Goal: Use online tool/utility: Use online tool/utility

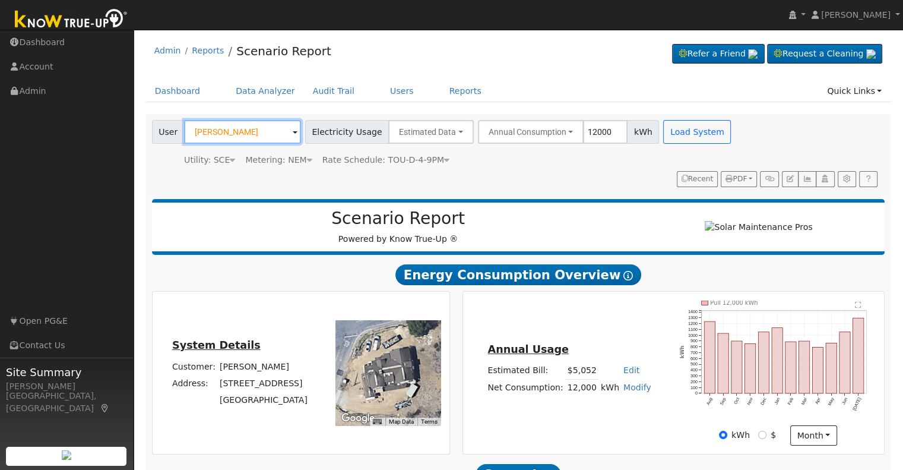
click at [236, 128] on input "[PERSON_NAME]" at bounding box center [242, 132] width 117 height 24
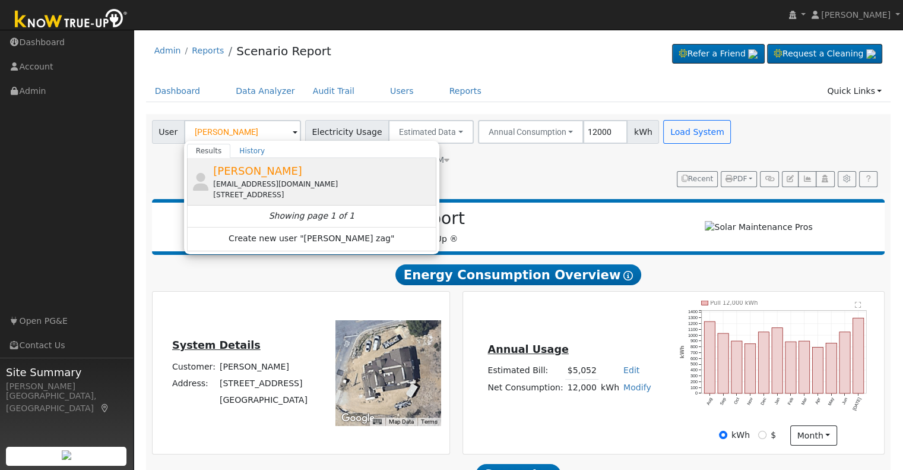
click at [287, 187] on div "[EMAIL_ADDRESS][DOMAIN_NAME]" at bounding box center [323, 184] width 220 height 11
type input "[PERSON_NAME]"
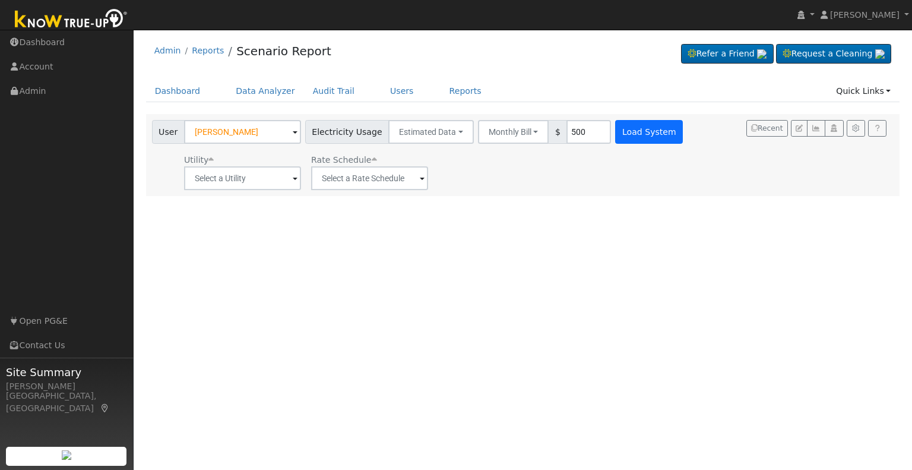
type input "500"
click at [637, 135] on button "Load System" at bounding box center [649, 132] width 68 height 24
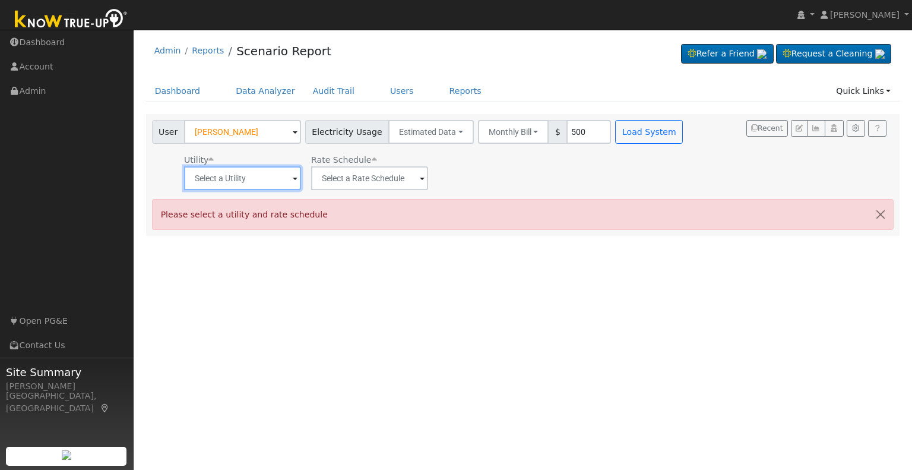
click at [285, 178] on input "text" at bounding box center [242, 178] width 117 height 24
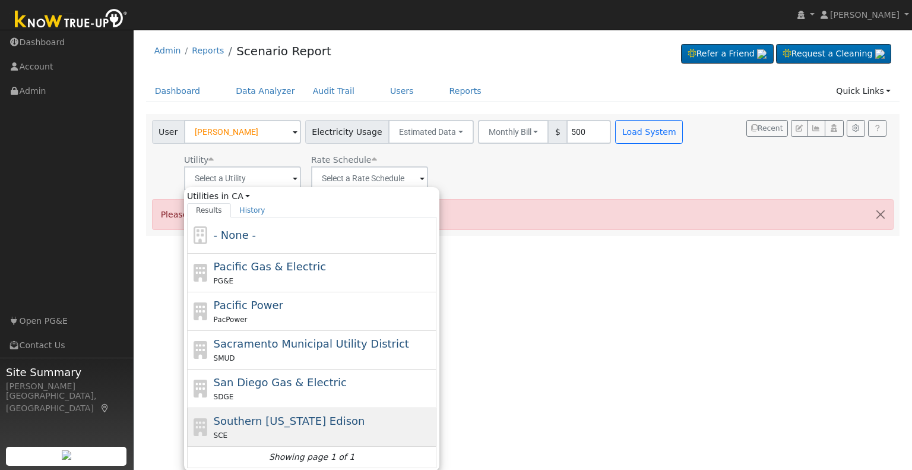
click at [291, 415] on span "Southern [US_STATE] Edison" at bounding box center [289, 420] width 151 height 12
type input "Southern [US_STATE] Edison"
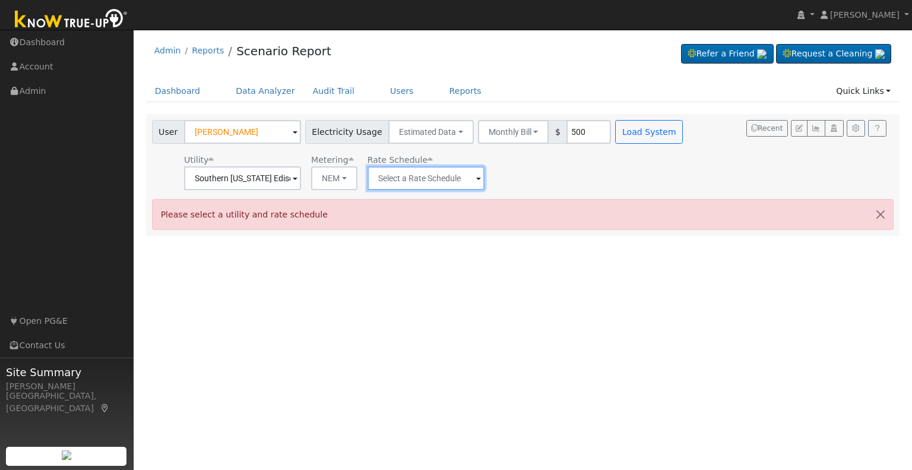
click at [301, 182] on input "text" at bounding box center [242, 178] width 117 height 24
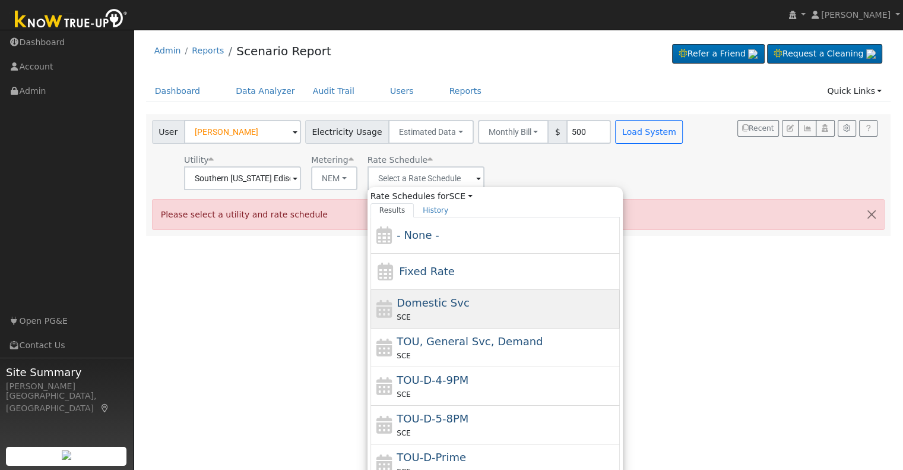
click at [447, 308] on div "Domestic Svc SCE" at bounding box center [507, 308] width 220 height 28
type input "Domestic Svc"
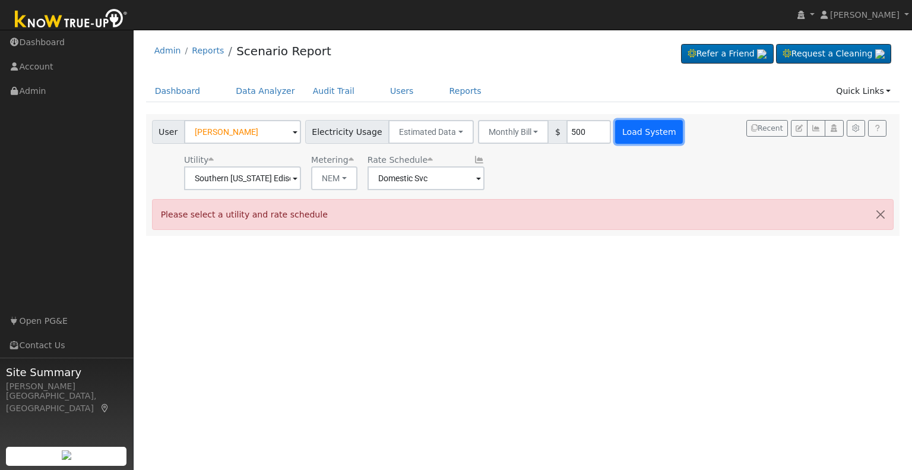
click at [622, 140] on button "Load System" at bounding box center [649, 132] width 68 height 24
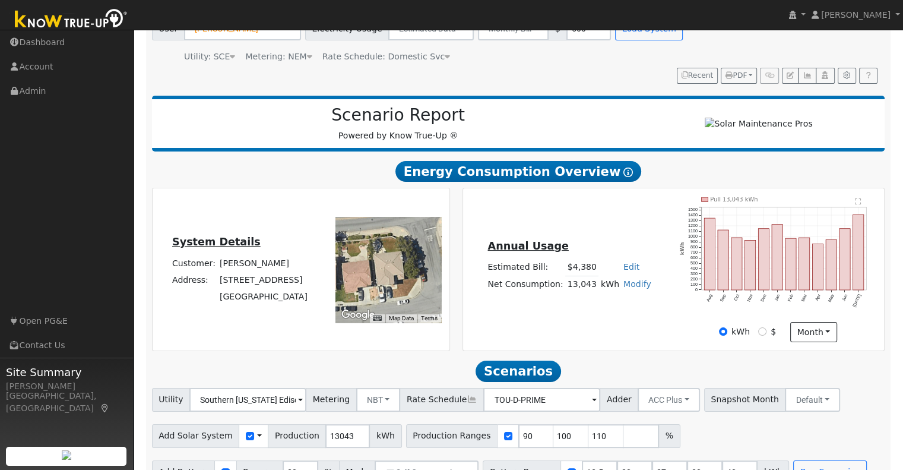
scroll to position [113, 0]
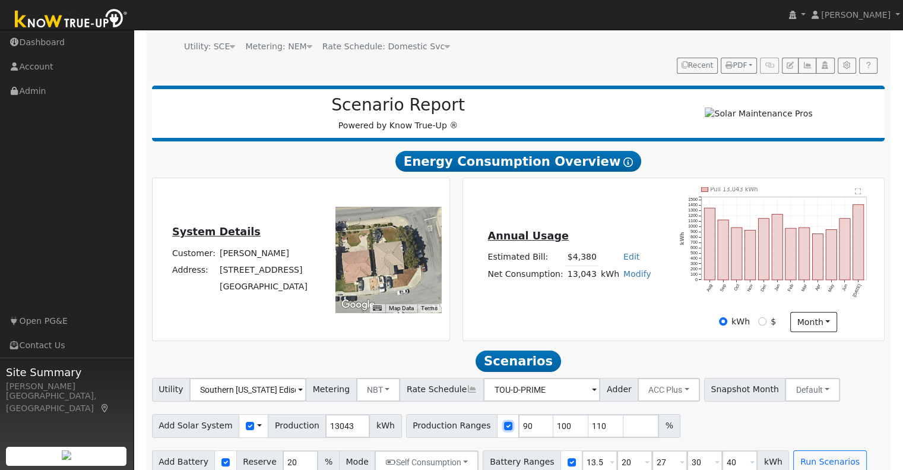
click at [504, 422] on input "checkbox" at bounding box center [508, 426] width 8 height 8
checkbox input "false"
